Goal: Information Seeking & Learning: Learn about a topic

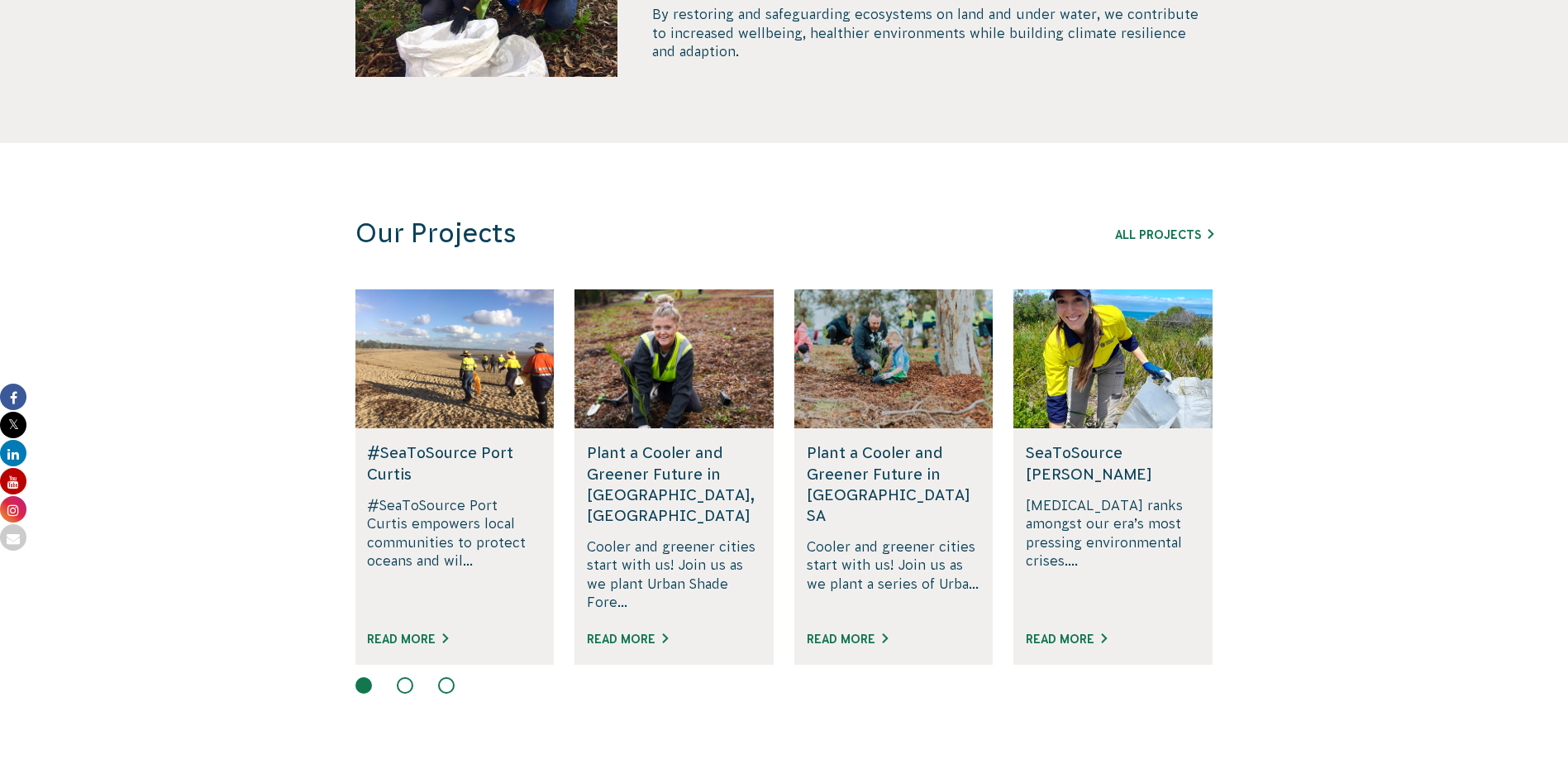
scroll to position [910, 0]
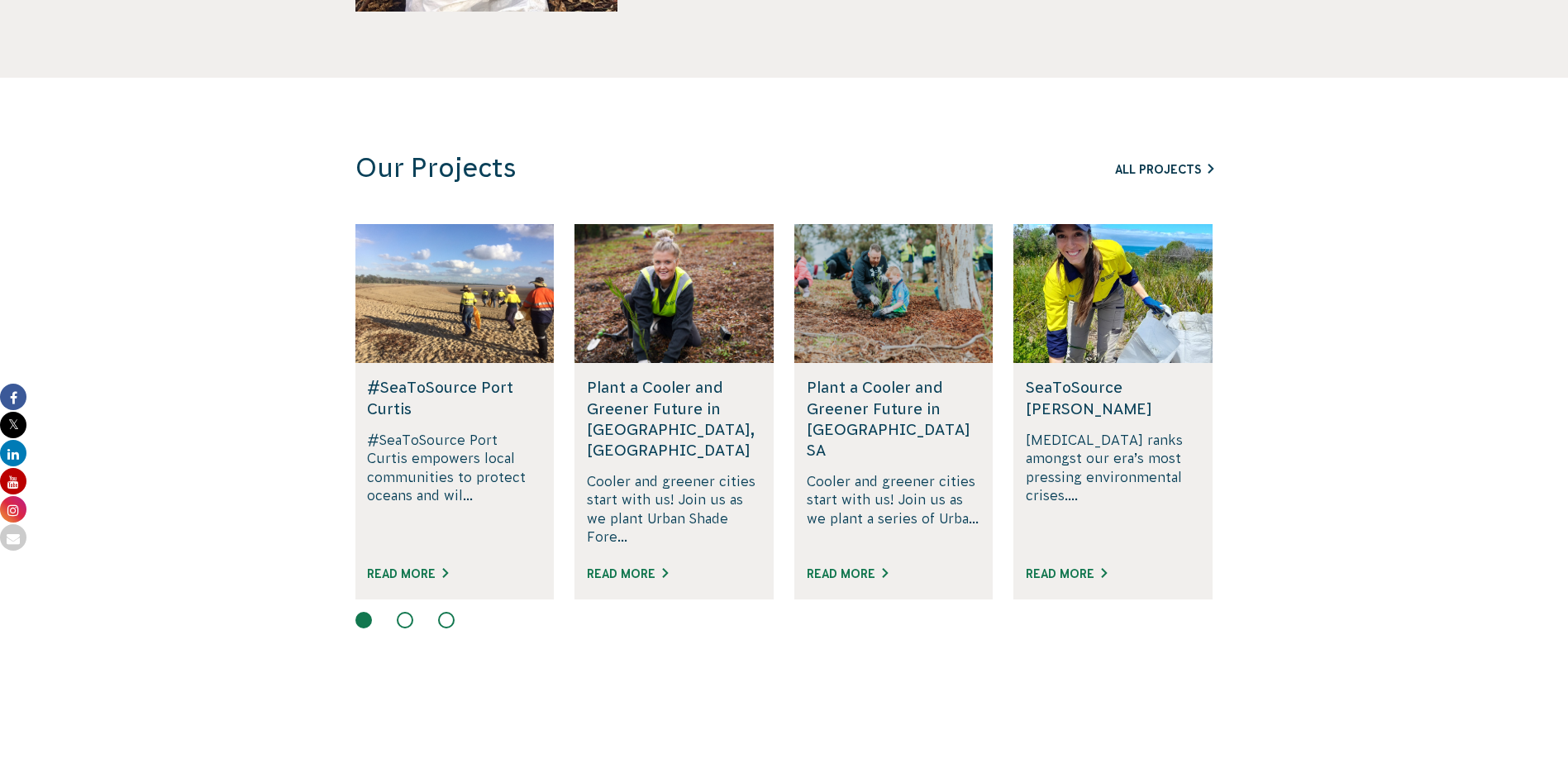
click at [1214, 172] on link "All Projects" at bounding box center [1163, 169] width 98 height 13
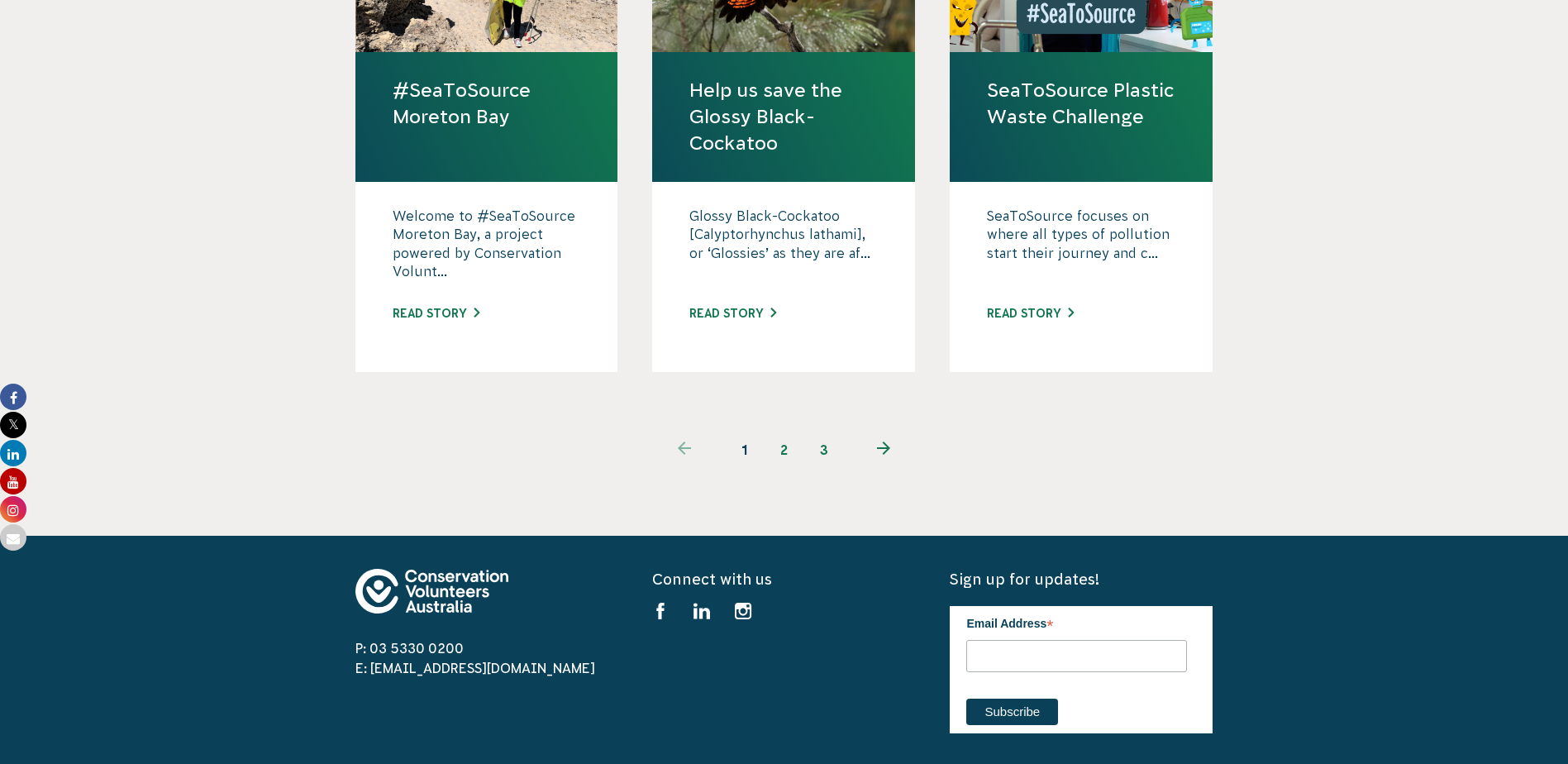
scroll to position [1737, 0]
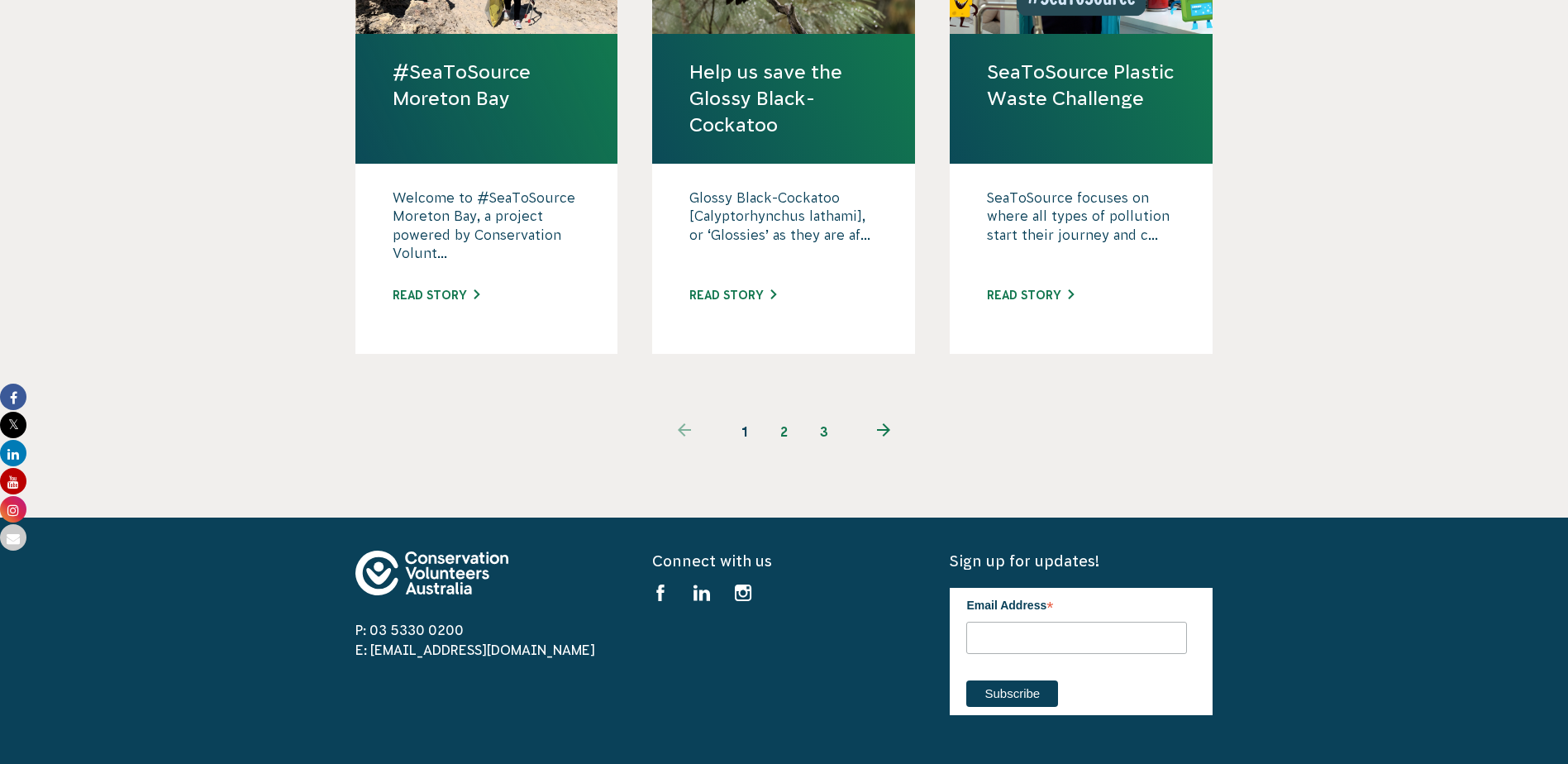
click at [795, 412] on link "2" at bounding box center [784, 432] width 40 height 40
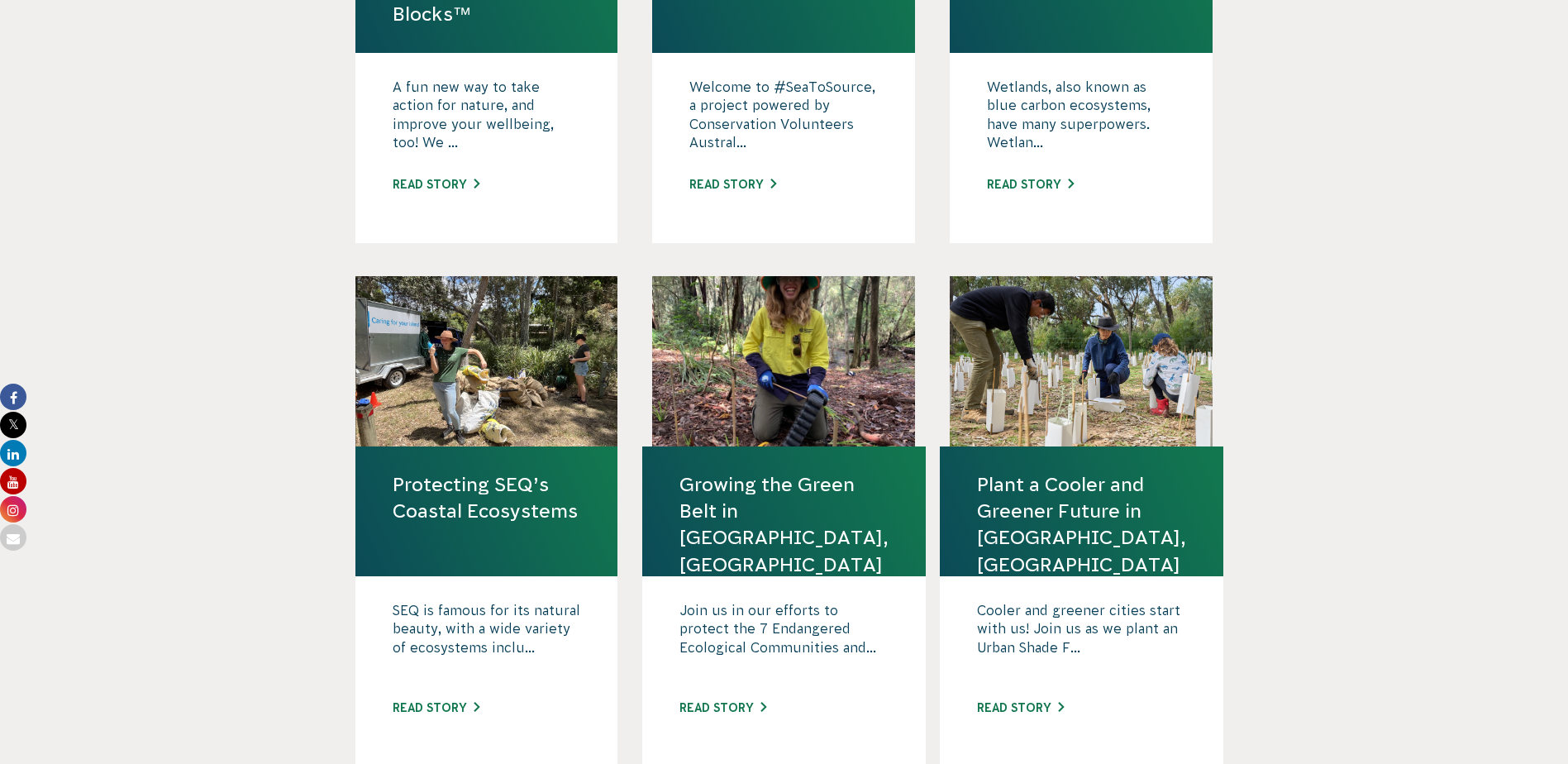
scroll to position [910, 0]
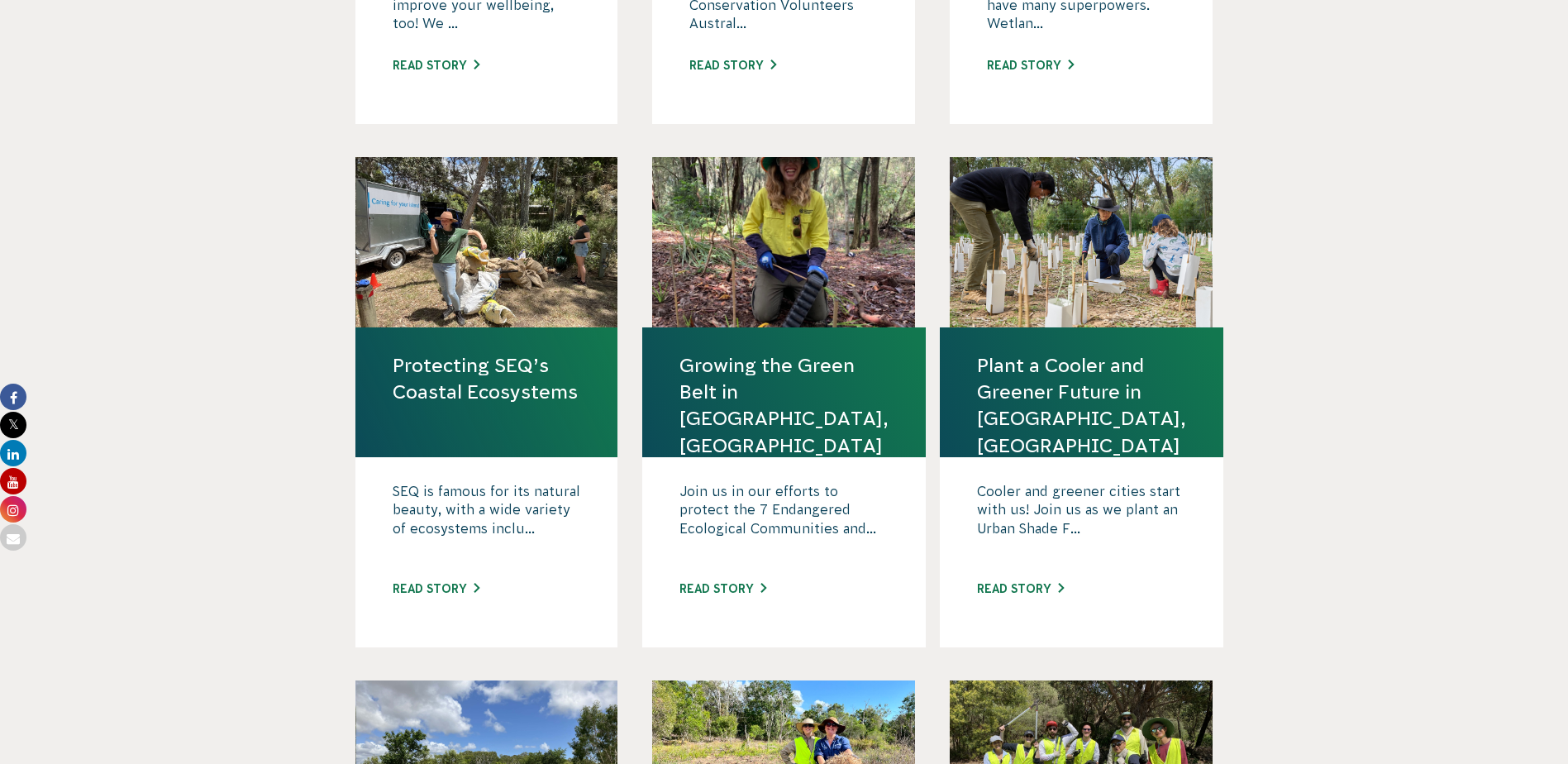
click at [481, 248] on div at bounding box center [486, 242] width 263 height 171
click at [414, 541] on div "SEQ is famous for its natural beauty, with a wide variety of ecosystems inclu..…" at bounding box center [486, 552] width 263 height 190
click at [423, 582] on link "Read story" at bounding box center [436, 588] width 87 height 13
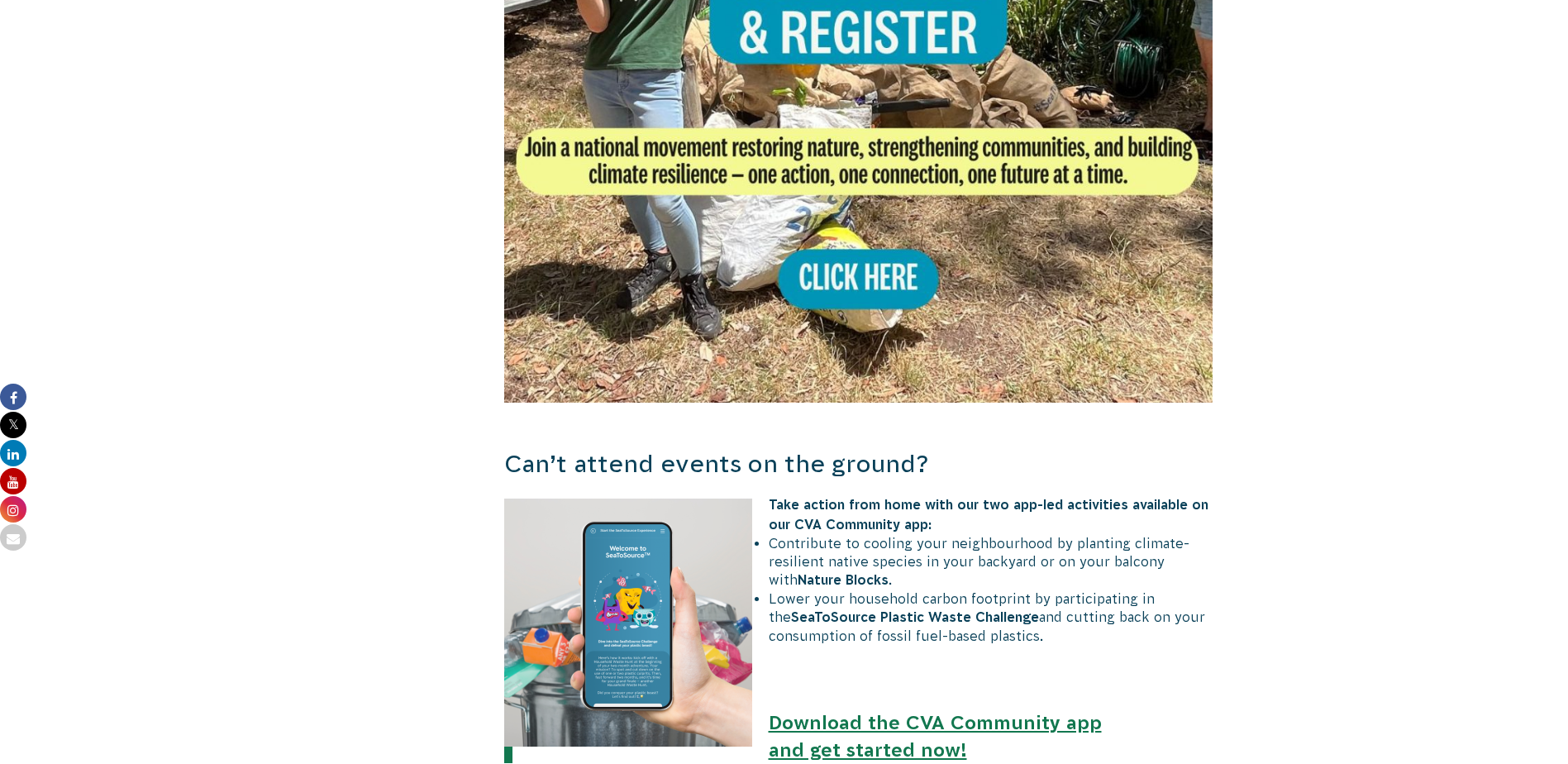
scroll to position [910, 0]
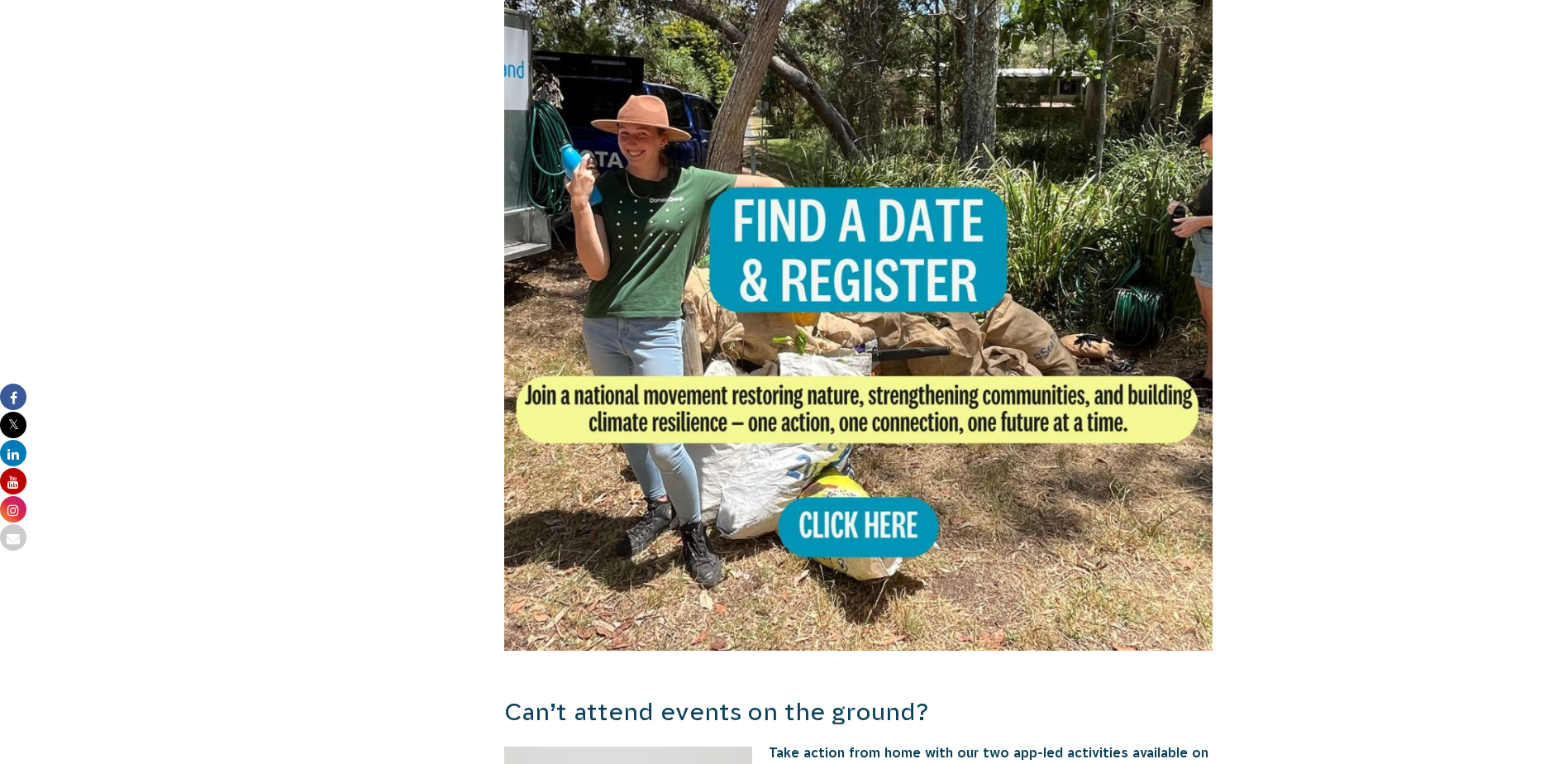
click at [948, 543] on img at bounding box center [858, 296] width 709 height 709
